Goal: Check status: Check status

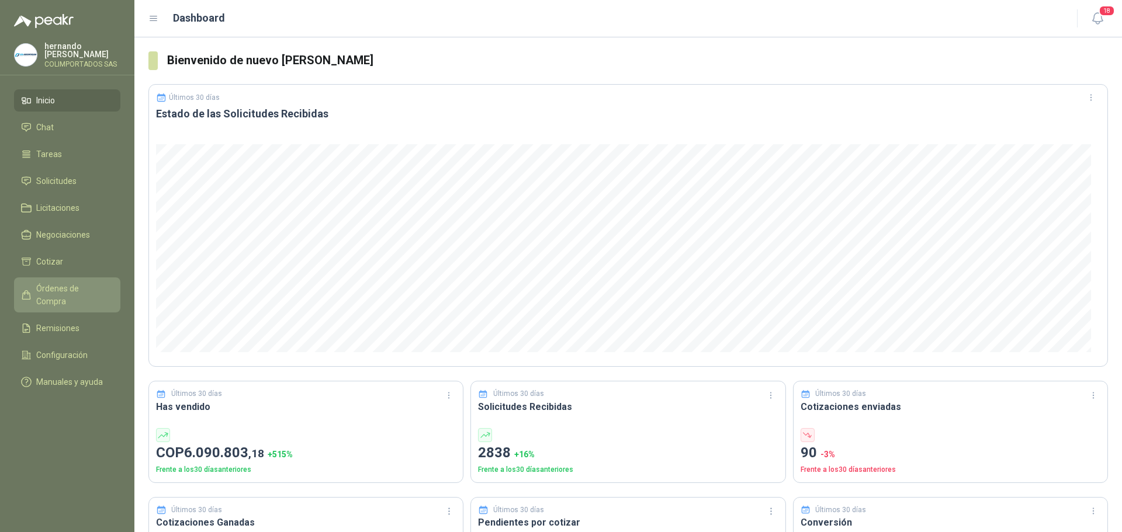
click at [62, 289] on span "Órdenes de Compra" at bounding box center [72, 295] width 73 height 26
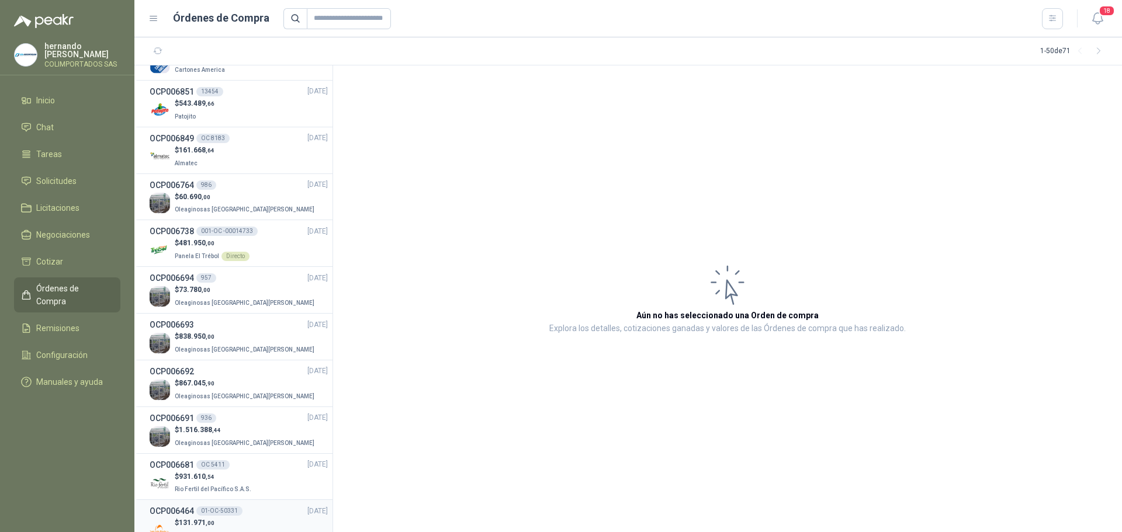
scroll to position [58, 0]
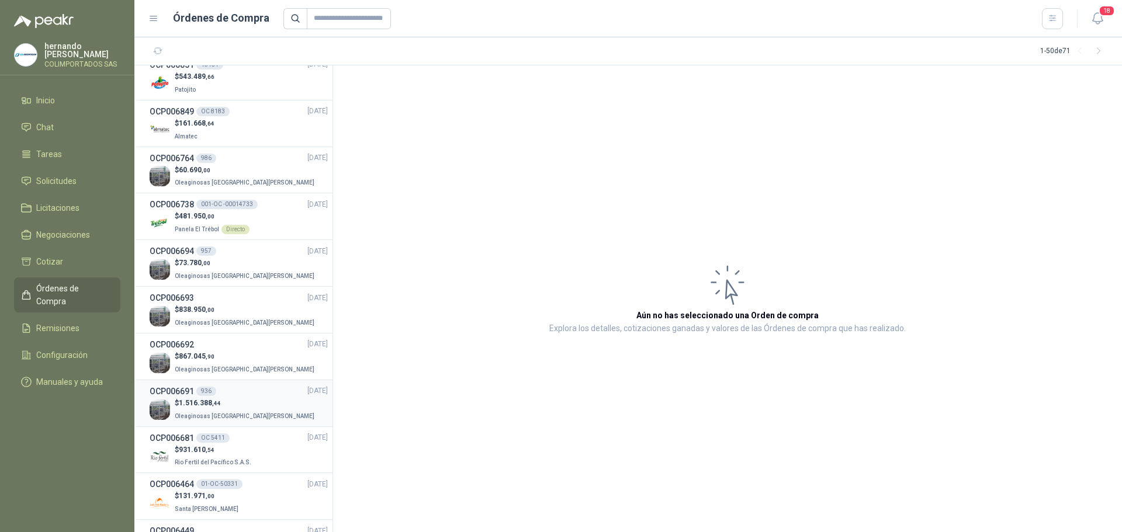
click at [231, 409] on p "Oleaginosas [GEOGRAPHIC_DATA][PERSON_NAME]" at bounding box center [246, 415] width 142 height 13
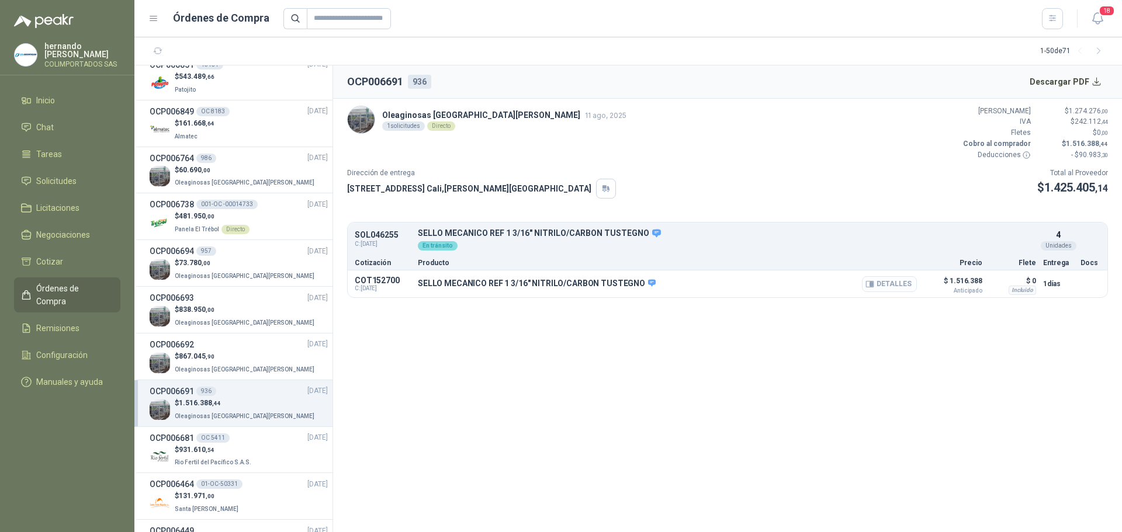
click at [909, 286] on button "Detalles" at bounding box center [889, 284] width 55 height 16
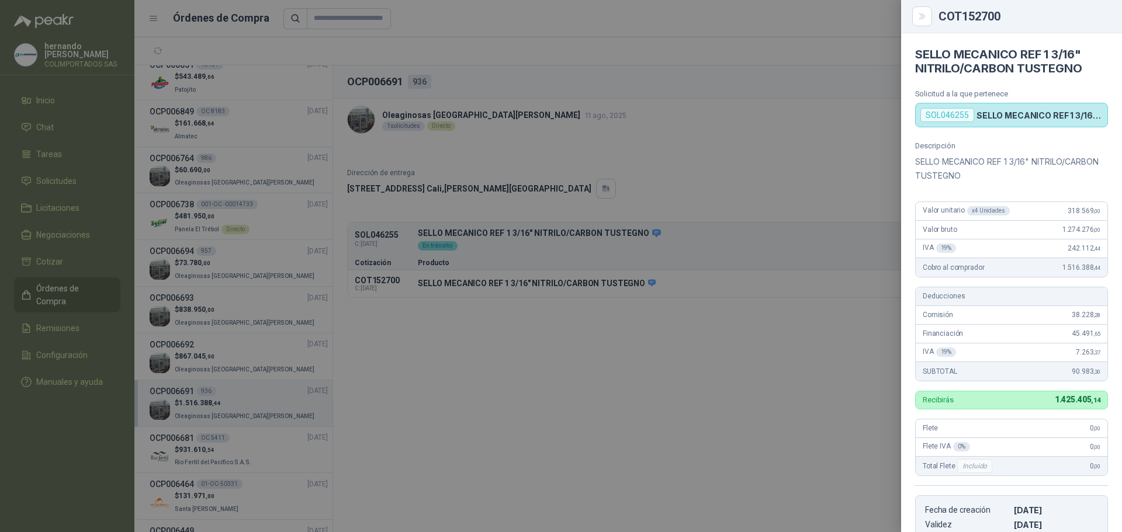
click at [767, 378] on div at bounding box center [561, 266] width 1122 height 532
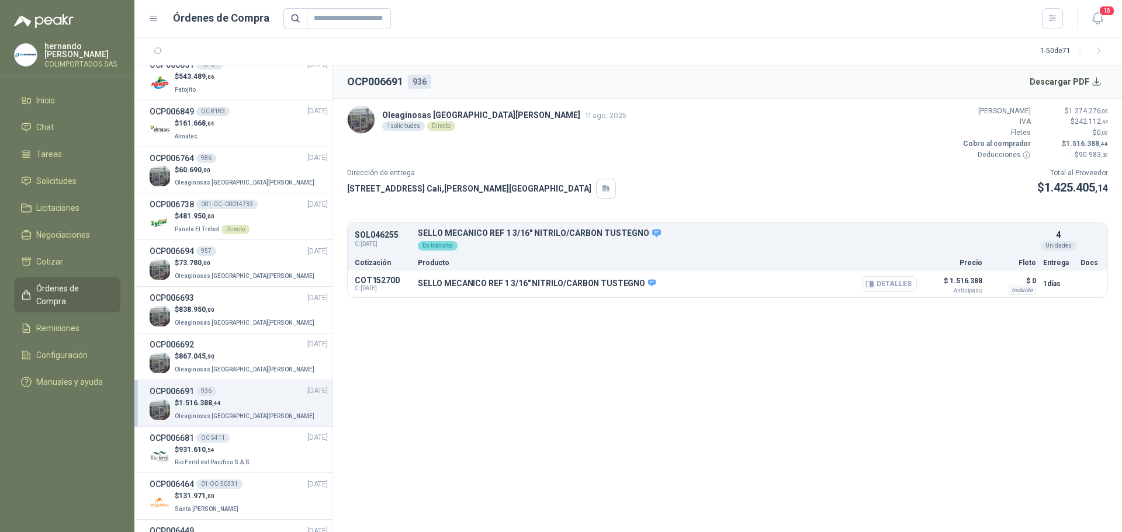
click at [901, 285] on button "Detalles" at bounding box center [889, 284] width 55 height 16
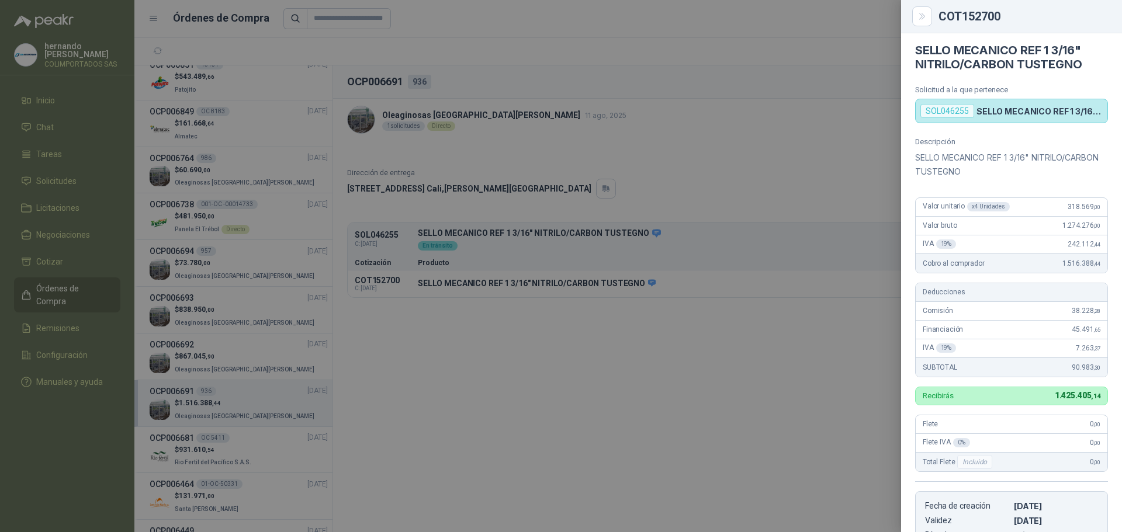
scroll to position [0, 0]
